Goal: Ask a question: Seek information or help from site administrators or community

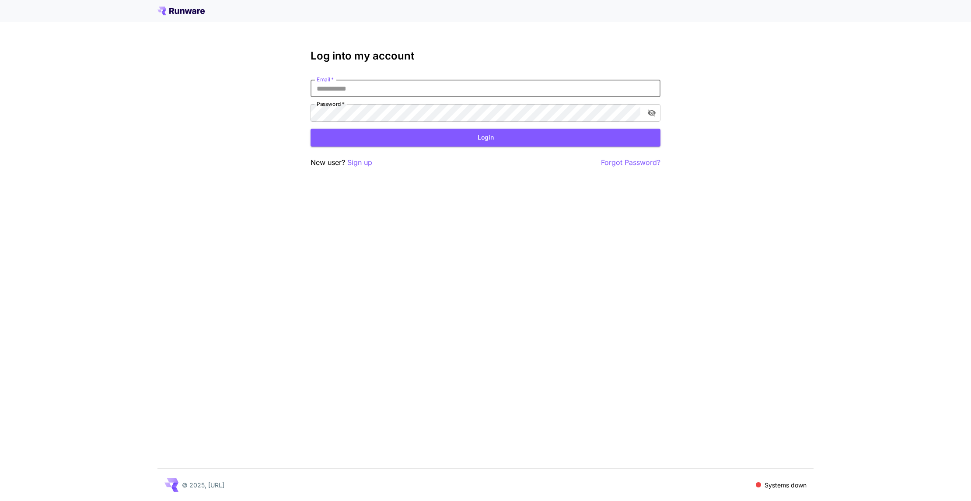
click at [341, 90] on input "Email   *" at bounding box center [485, 88] width 350 height 17
paste input "**********"
type input "**********"
click at [367, 134] on button "Login" at bounding box center [485, 138] width 350 height 18
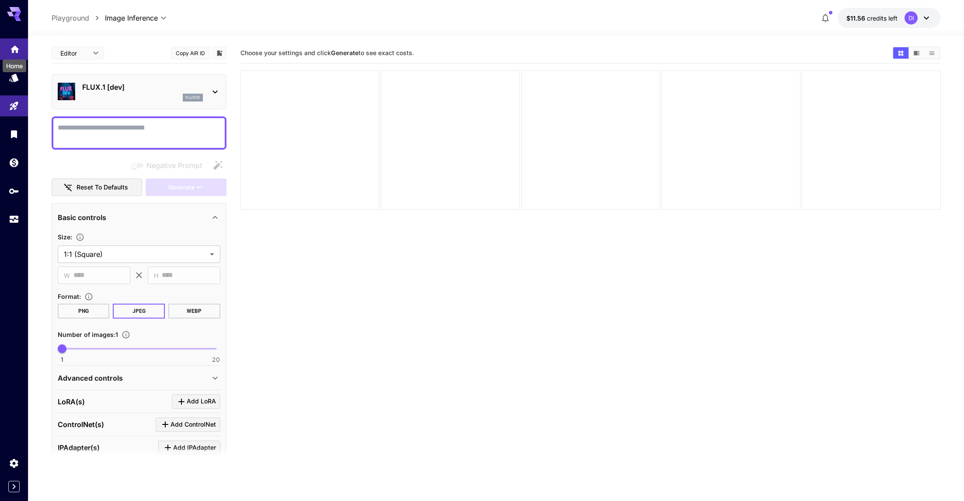
click at [17, 46] on icon "Home" at bounding box center [14, 46] width 9 height 7
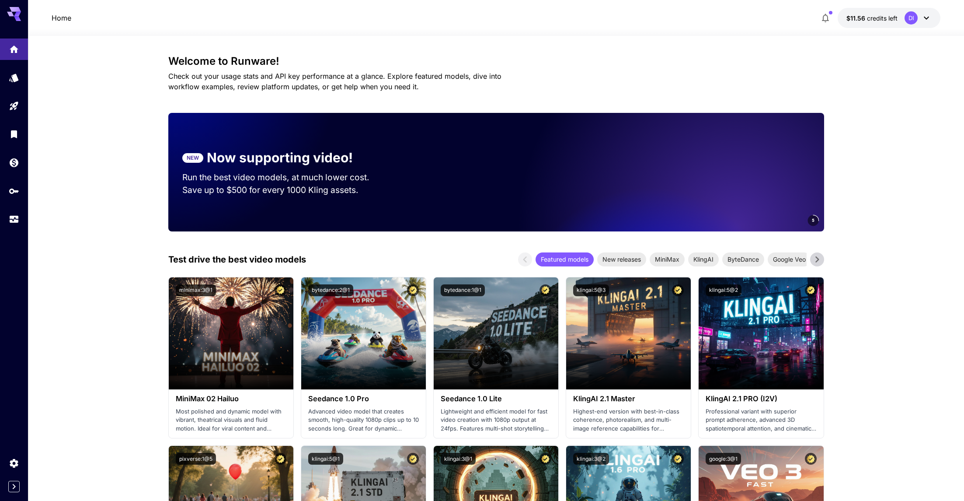
click at [17, 14] on icon at bounding box center [17, 14] width 7 height 5
click at [14, 165] on icon "Wallet" at bounding box center [15, 160] width 10 height 10
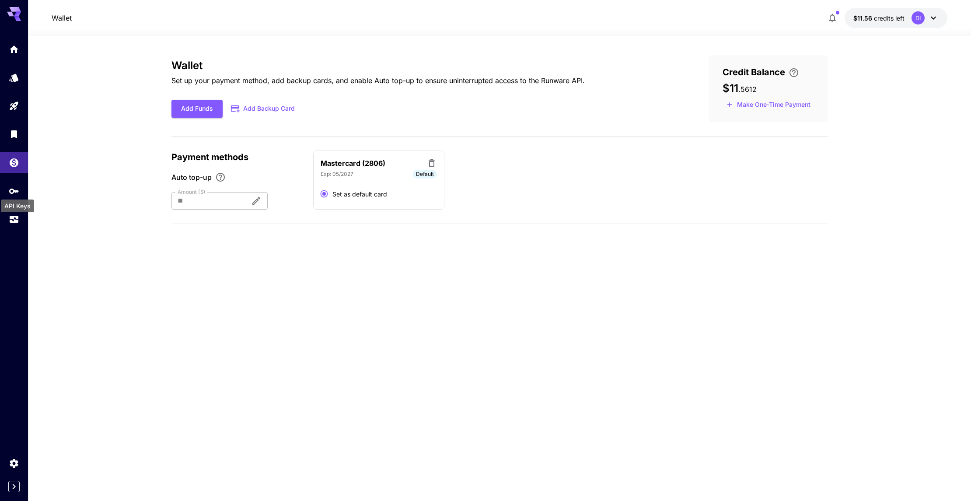
click at [13, 194] on div "API Keys" at bounding box center [17, 203] width 35 height 20
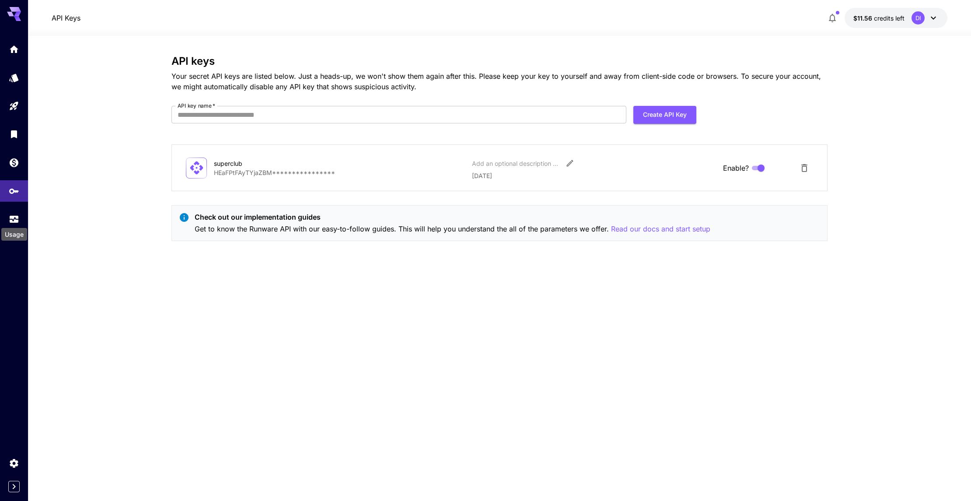
click at [16, 225] on div "Usage" at bounding box center [14, 232] width 28 height 20
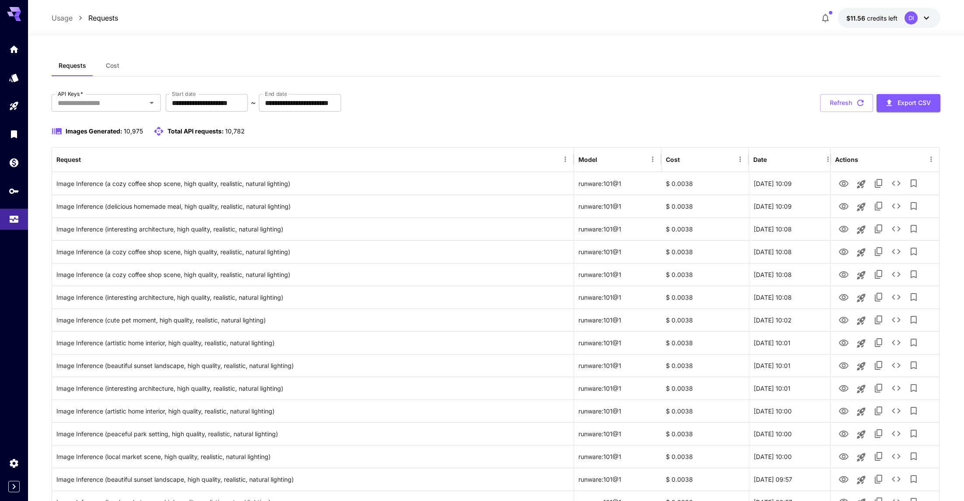
click at [928, 23] on div "DI" at bounding box center [918, 17] width 27 height 13
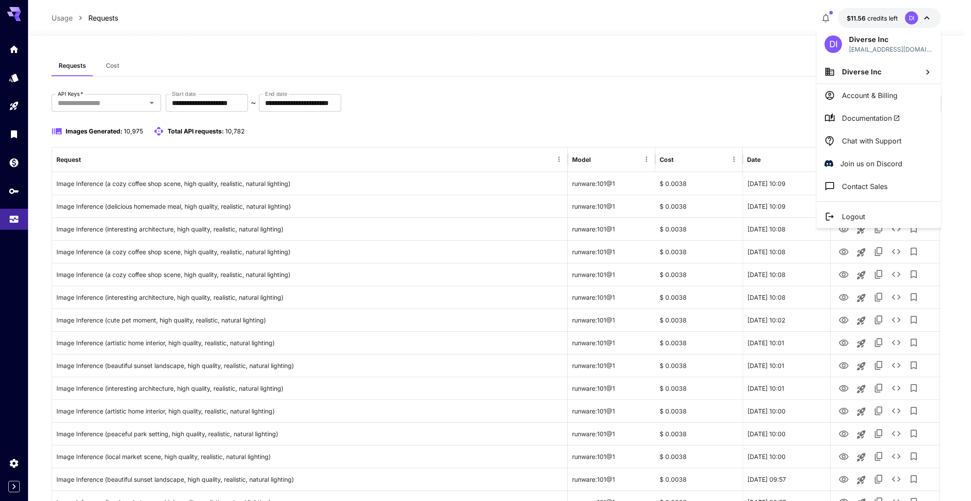
click at [928, 23] on div at bounding box center [485, 250] width 971 height 501
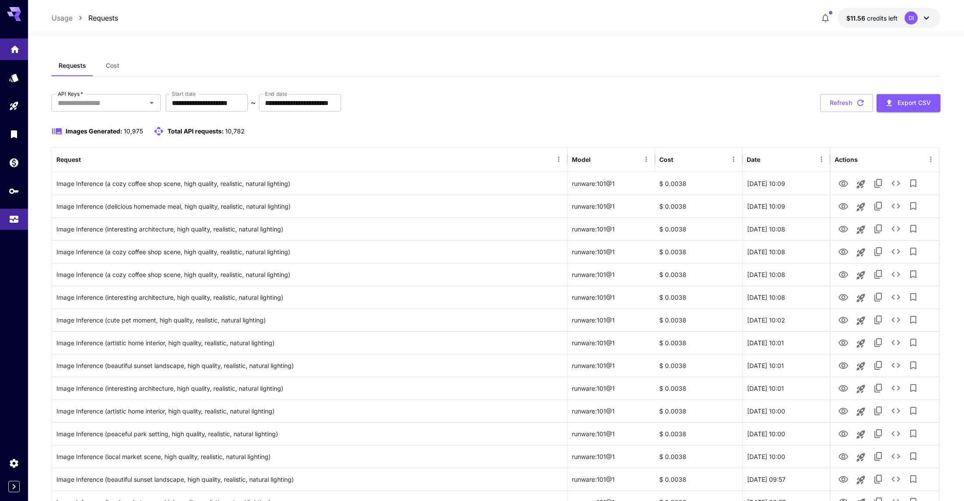
click at [15, 50] on icon "Home" at bounding box center [15, 47] width 10 height 10
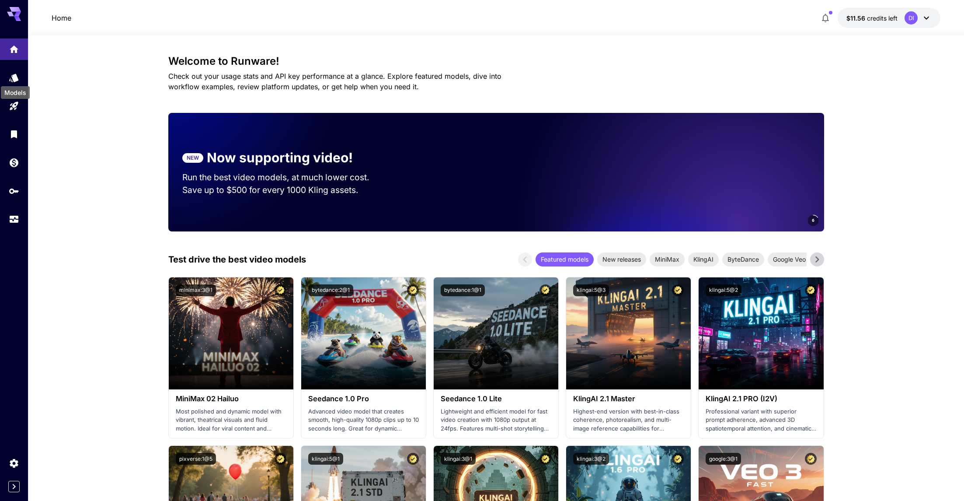
click at [16, 80] on div "Models" at bounding box center [15, 90] width 31 height 20
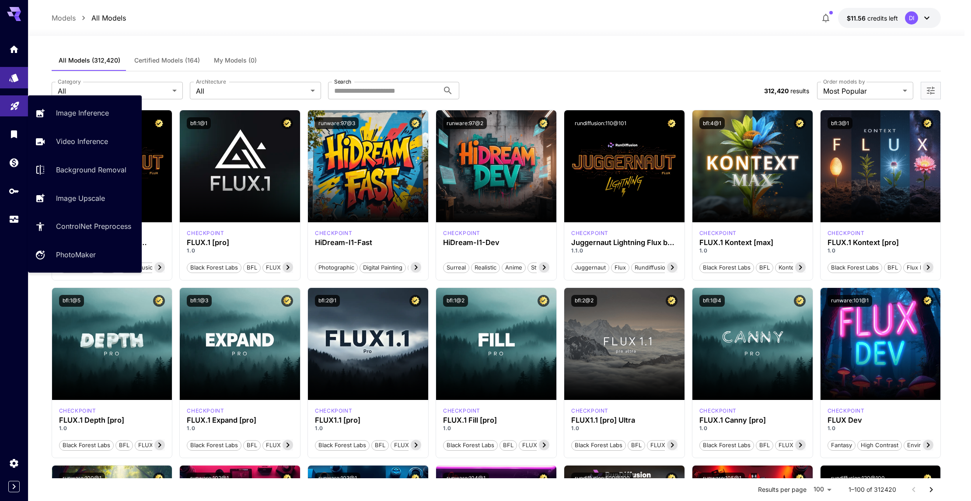
click at [16, 112] on link at bounding box center [14, 105] width 28 height 21
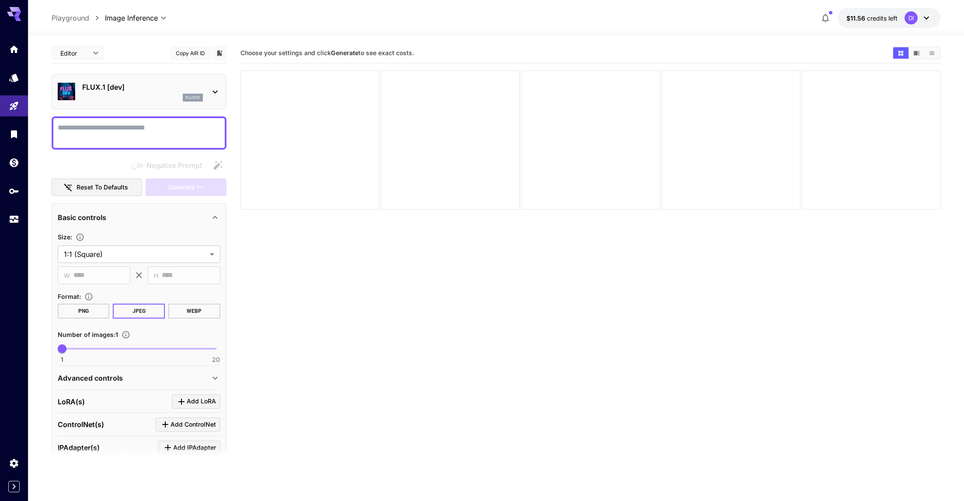
click at [826, 18] on icon "button" at bounding box center [825, 18] width 10 height 10
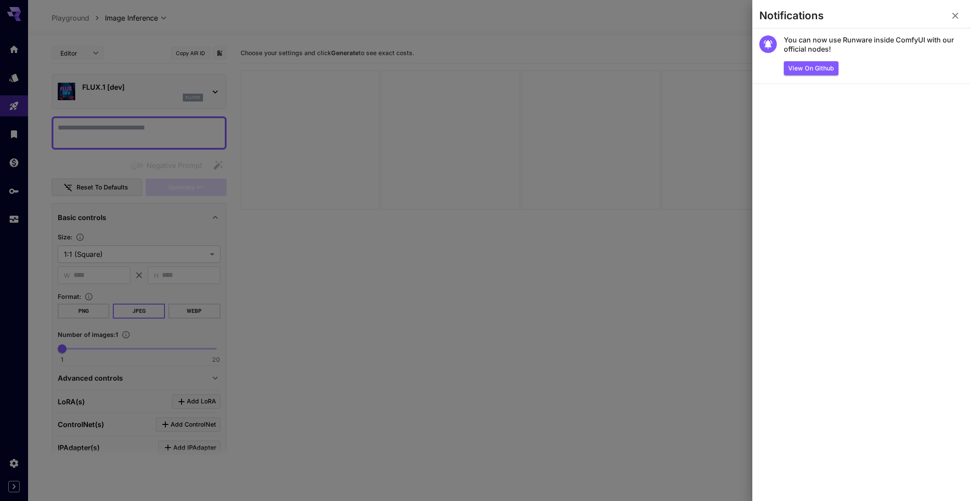
click at [636, 35] on div at bounding box center [485, 250] width 971 height 501
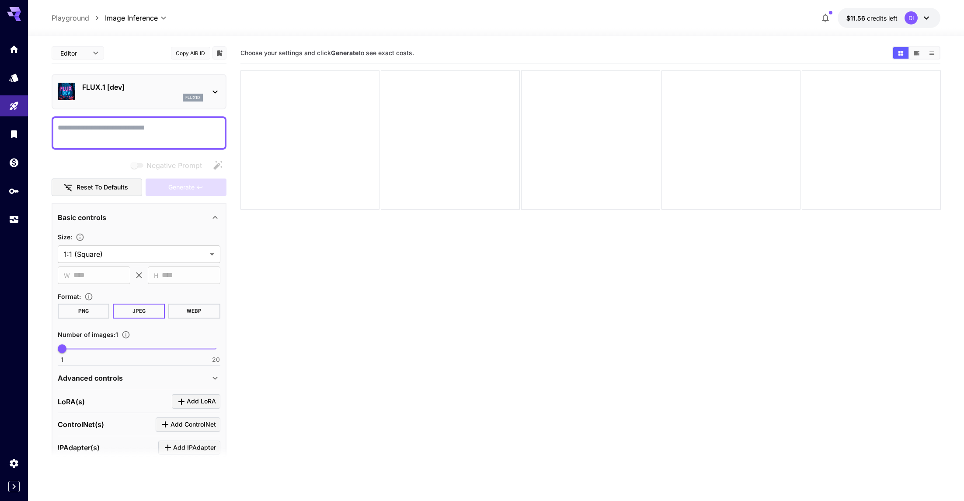
click at [929, 19] on icon at bounding box center [926, 18] width 10 height 10
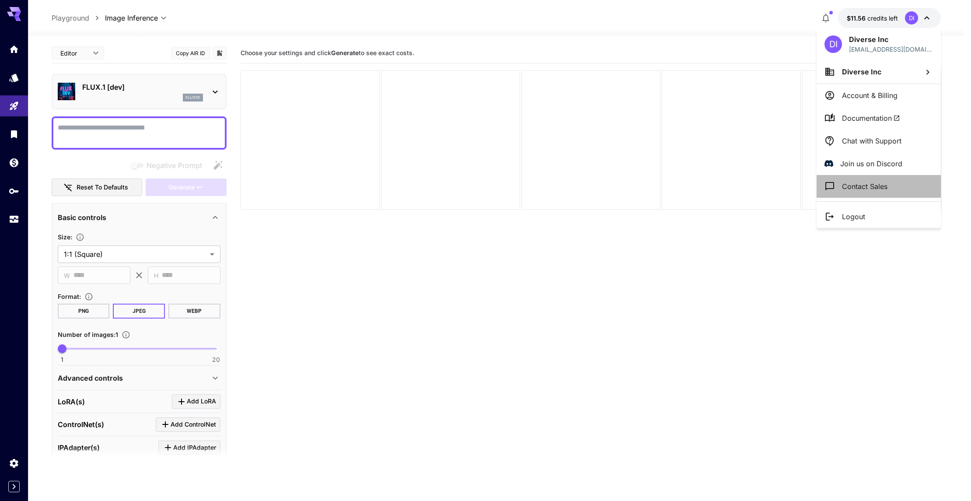
click at [885, 181] on p "Contact Sales" at bounding box center [864, 186] width 45 height 10
click at [16, 199] on div at bounding box center [485, 250] width 971 height 501
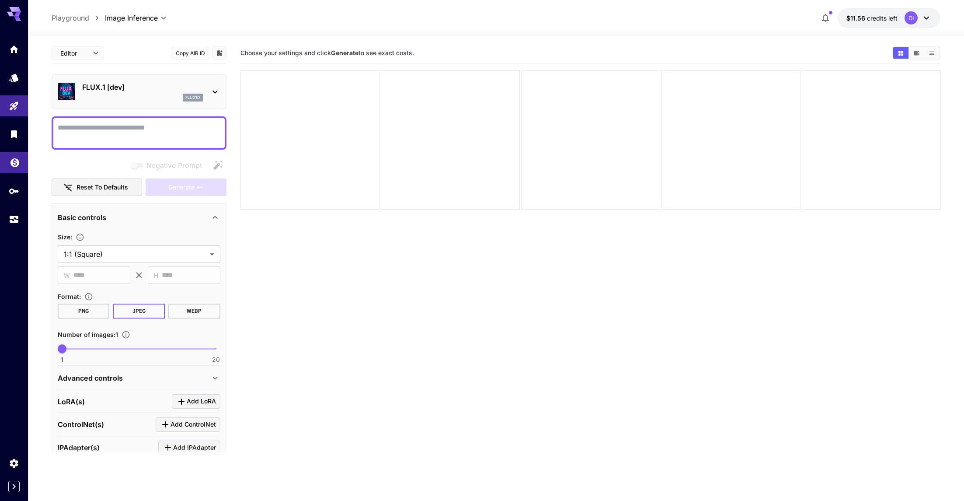
click at [14, 169] on link at bounding box center [14, 162] width 28 height 21
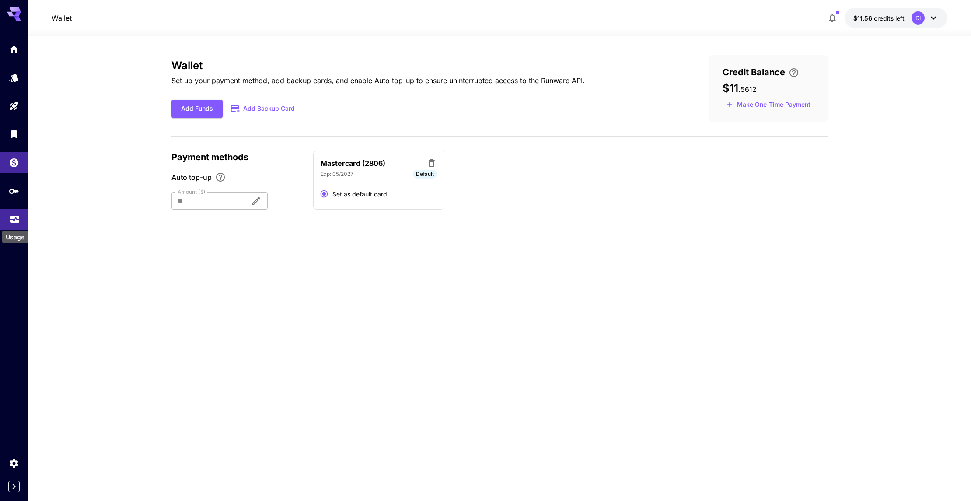
click at [20, 222] on icon "Usage" at bounding box center [15, 216] width 10 height 10
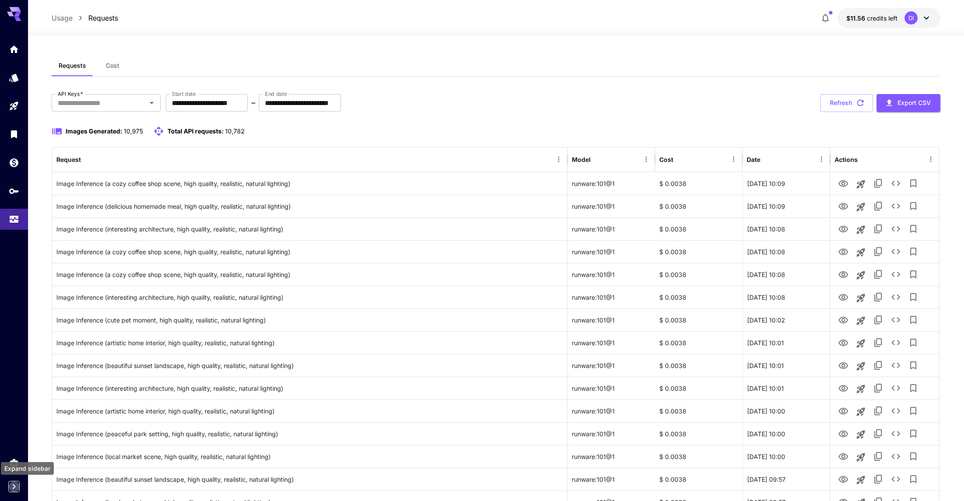
click at [13, 491] on icon "Expand sidebar" at bounding box center [14, 486] width 10 height 10
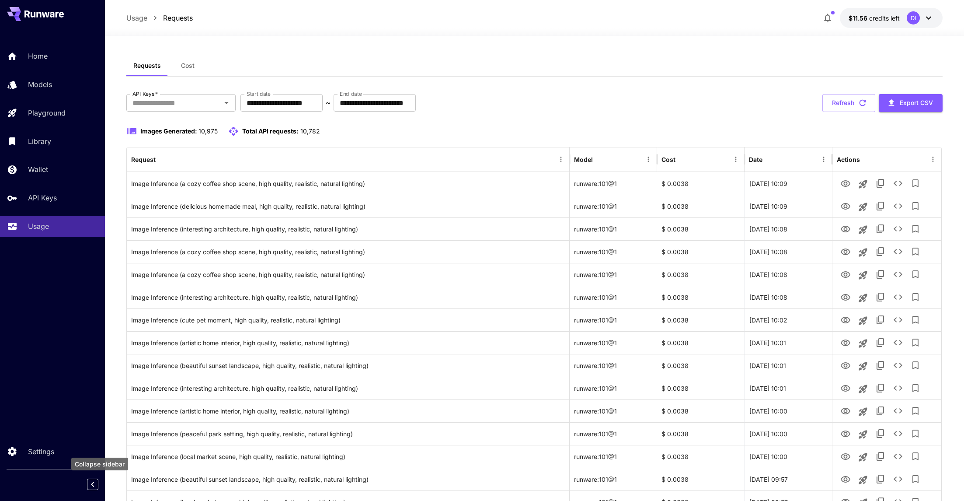
click at [92, 487] on icon "Collapse sidebar" at bounding box center [92, 484] width 10 height 10
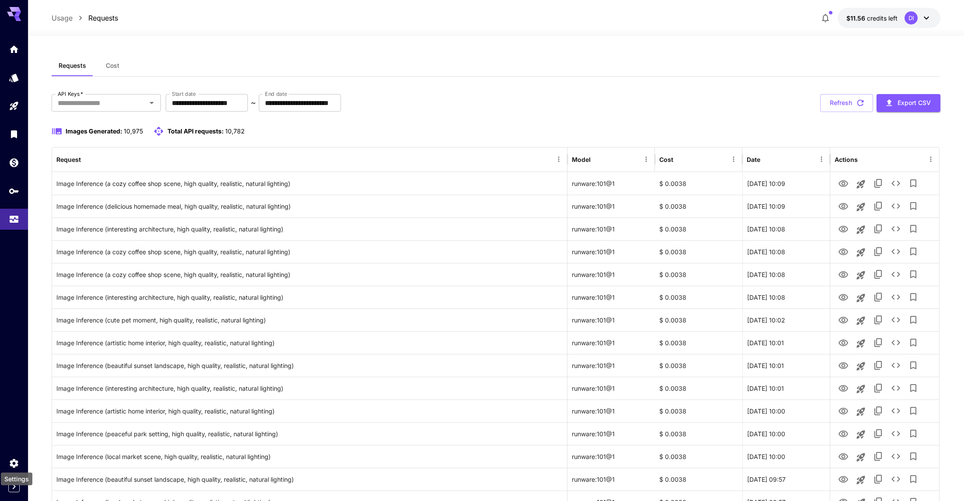
click at [17, 468] on div "Settings" at bounding box center [16, 476] width 33 height 20
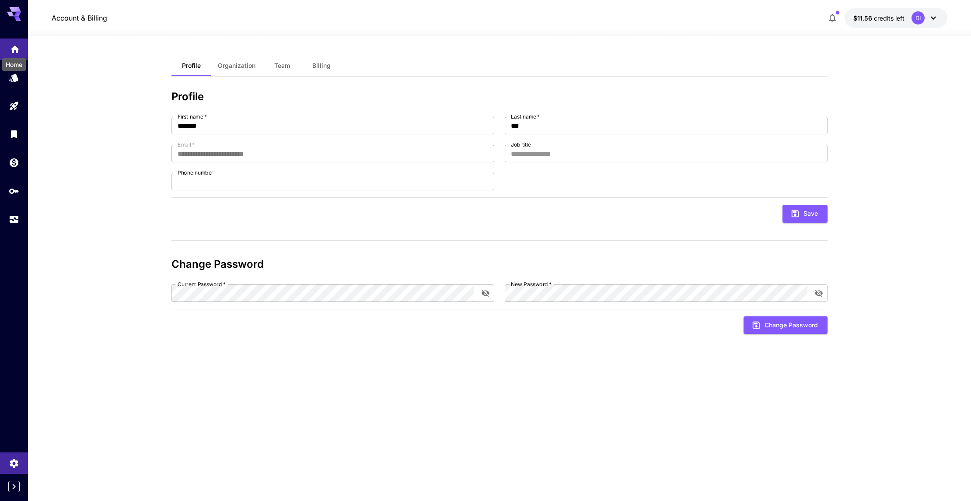
click at [14, 43] on div "Home" at bounding box center [15, 46] width 10 height 11
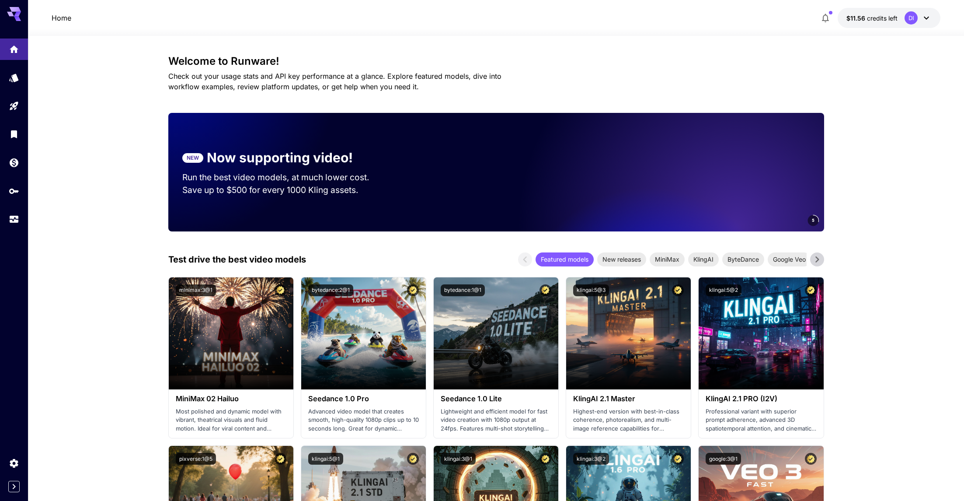
click at [873, 23] on button "$11.56 credits left DI" at bounding box center [889, 18] width 103 height 20
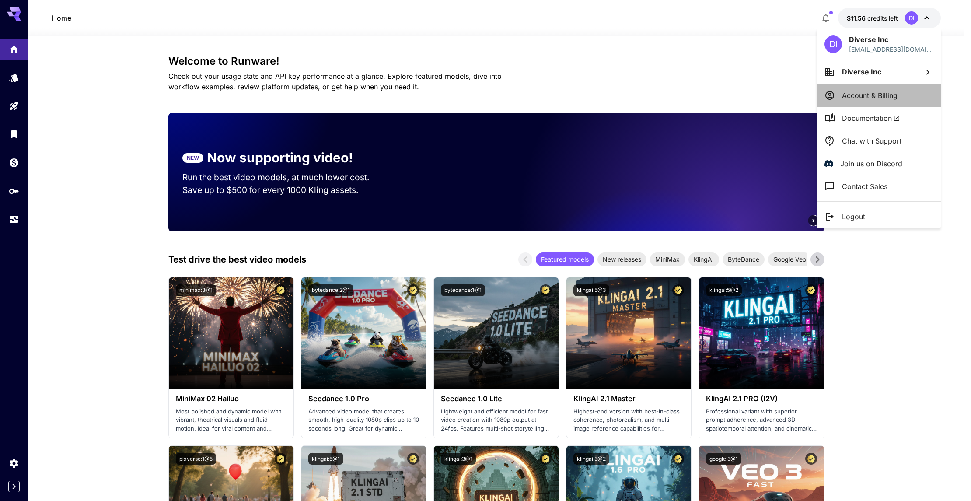
click at [901, 94] on li "Account & Billing" at bounding box center [878, 95] width 124 height 23
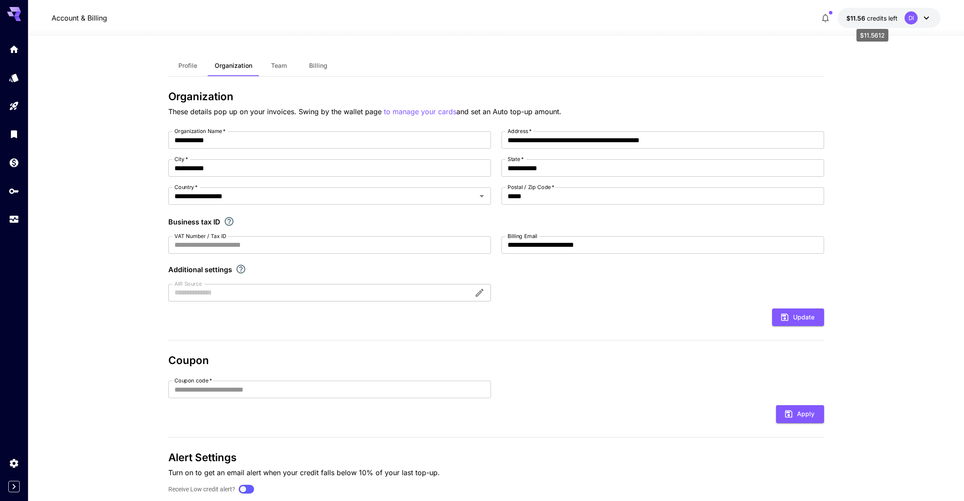
click at [889, 17] on span "credits left" at bounding box center [882, 17] width 31 height 7
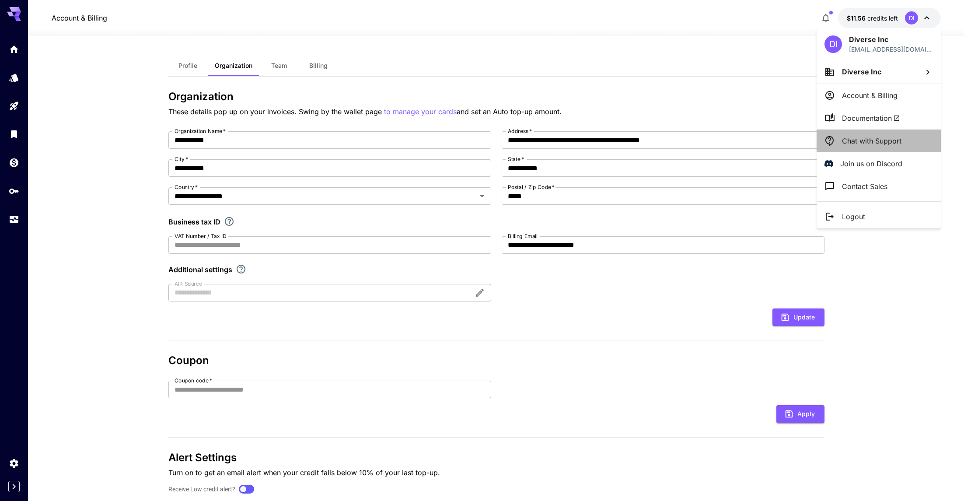
click at [882, 145] on p "Chat with Support" at bounding box center [871, 141] width 59 height 10
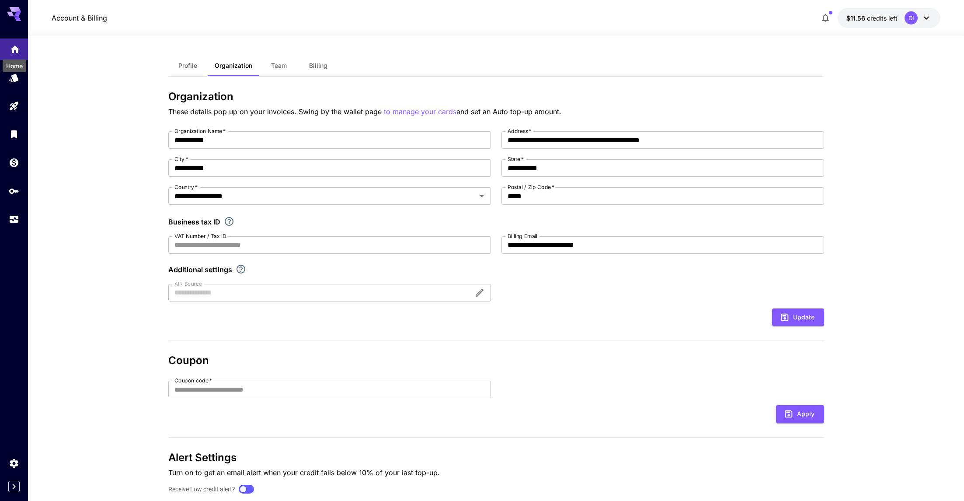
click at [12, 48] on icon "Home" at bounding box center [14, 46] width 9 height 7
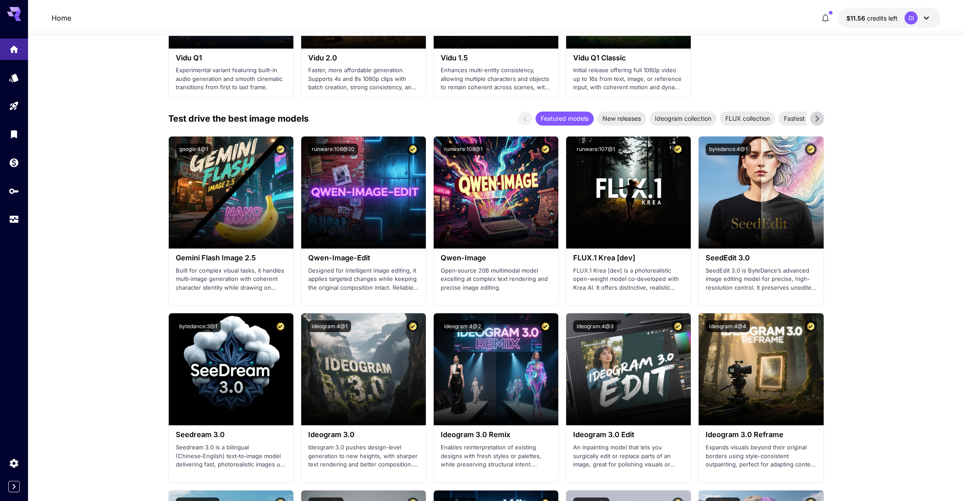
scroll to position [1012, 0]
